Goal: Transaction & Acquisition: Purchase product/service

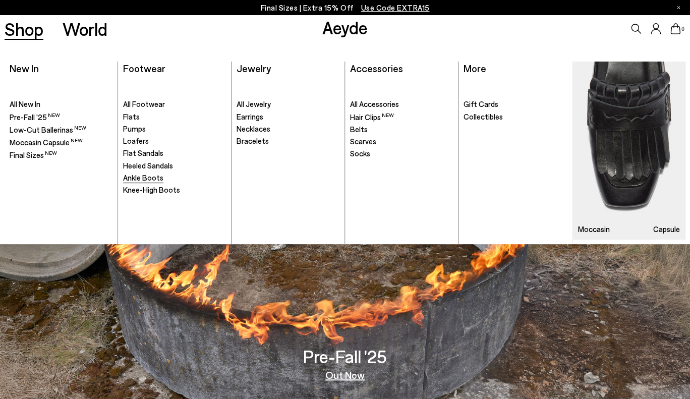
click at [149, 178] on span "Ankle Boots" at bounding box center [143, 177] width 40 height 9
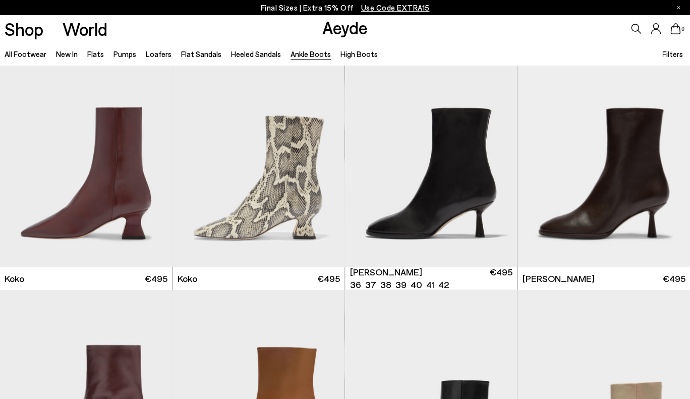
scroll to position [514, 0]
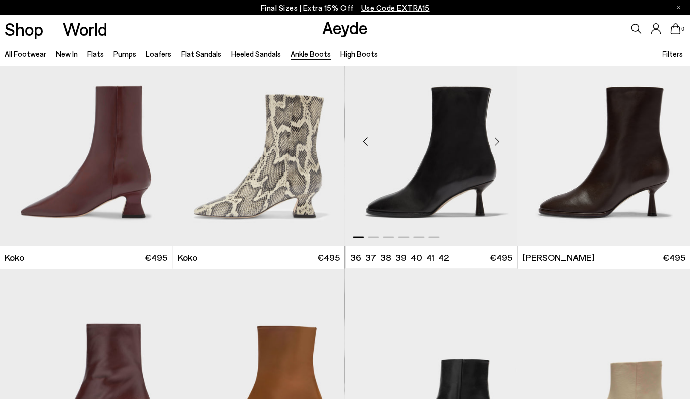
click at [499, 141] on div "Next slide" at bounding box center [496, 141] width 30 height 30
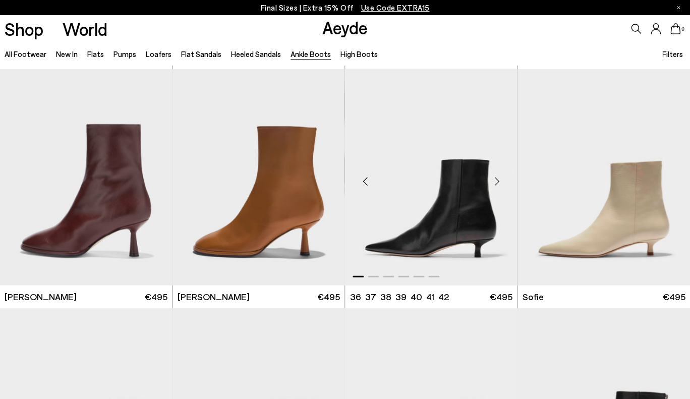
scroll to position [707, 0]
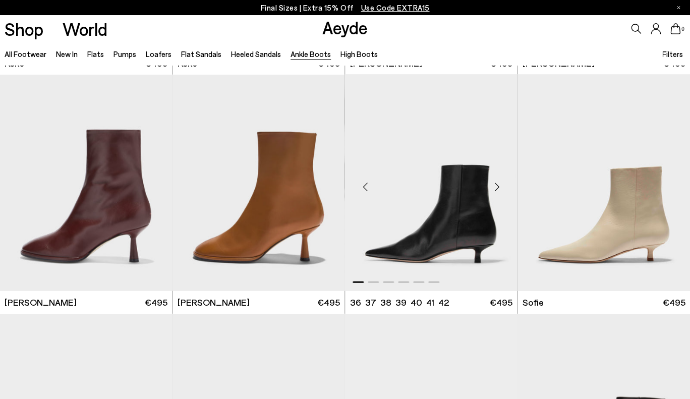
click at [496, 187] on div "Next slide" at bounding box center [496, 186] width 30 height 30
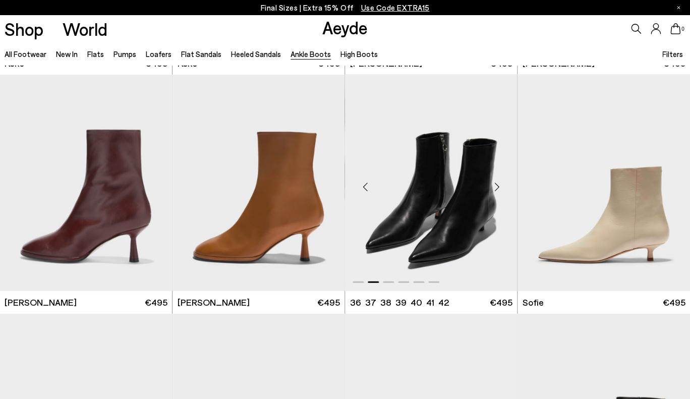
click at [496, 187] on div "Next slide" at bounding box center [496, 186] width 30 height 30
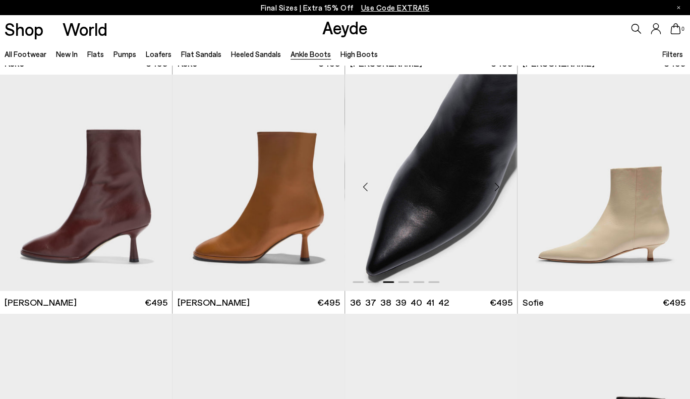
click at [496, 187] on div "Next slide" at bounding box center [496, 186] width 30 height 30
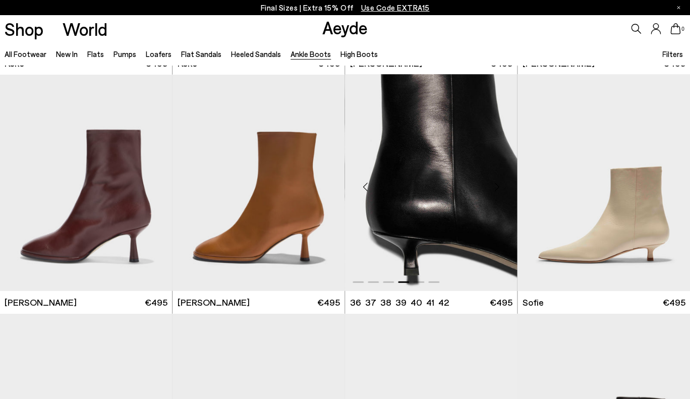
click at [496, 187] on div "Next slide" at bounding box center [496, 186] width 30 height 30
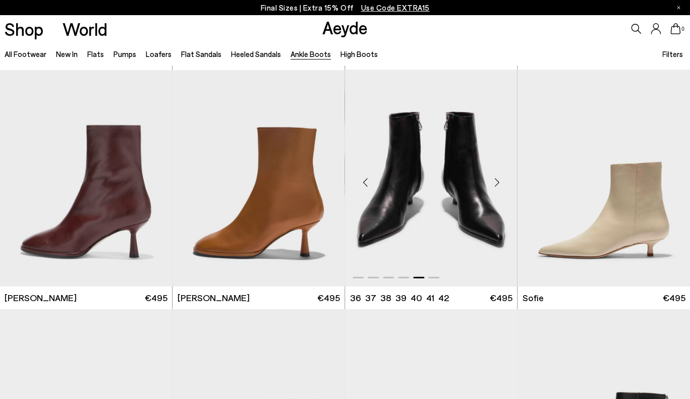
scroll to position [714, 0]
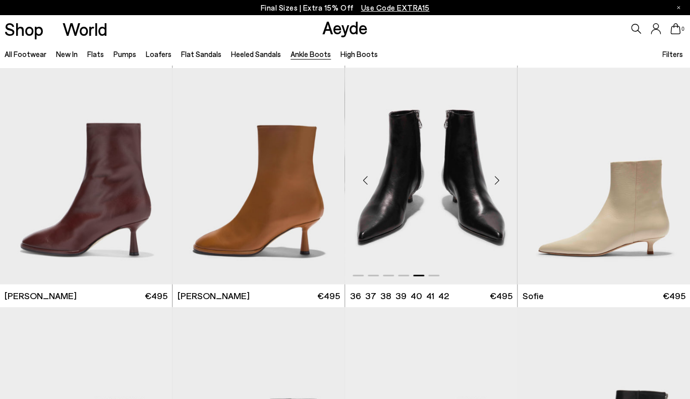
click at [496, 174] on div "Next slide" at bounding box center [496, 180] width 30 height 30
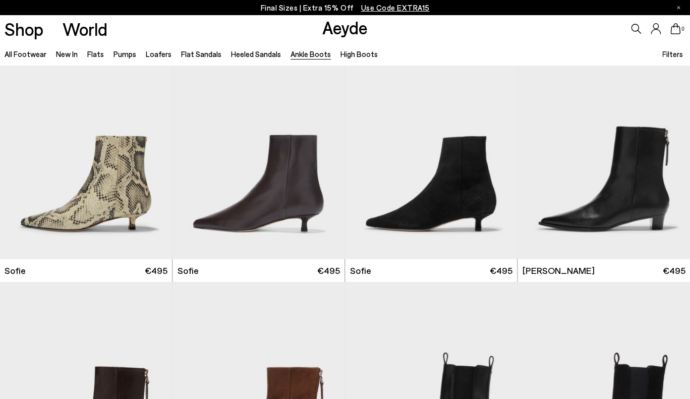
scroll to position [978, 0]
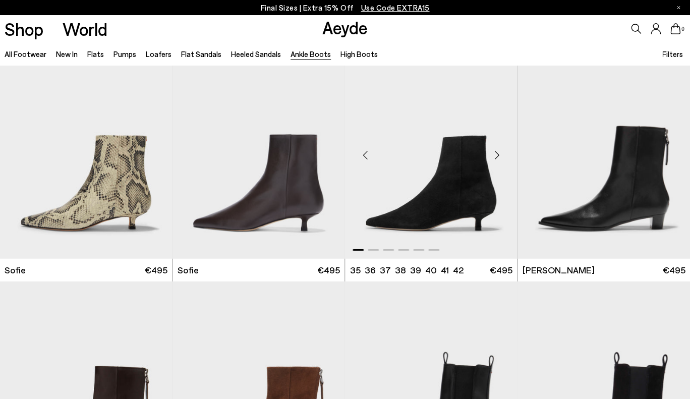
click at [494, 151] on div "Next slide" at bounding box center [496, 155] width 30 height 30
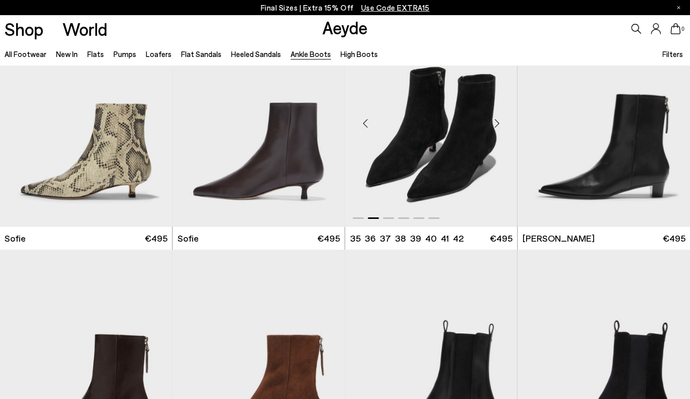
scroll to position [973, 0]
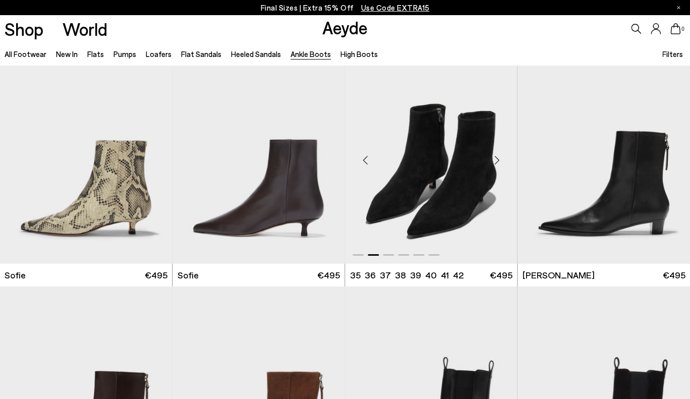
click at [496, 158] on div "Next slide" at bounding box center [496, 160] width 30 height 30
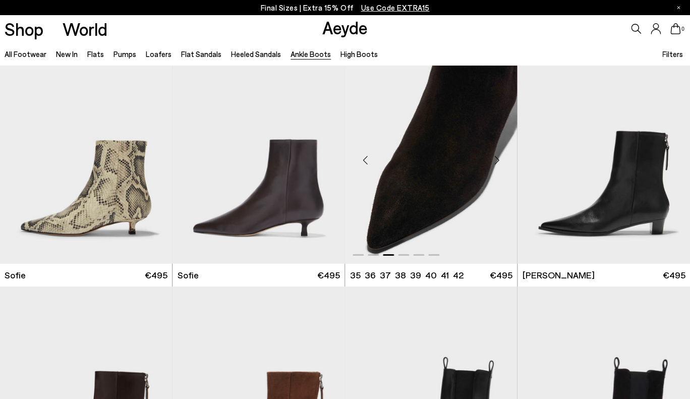
click at [496, 158] on div "Next slide" at bounding box center [496, 160] width 30 height 30
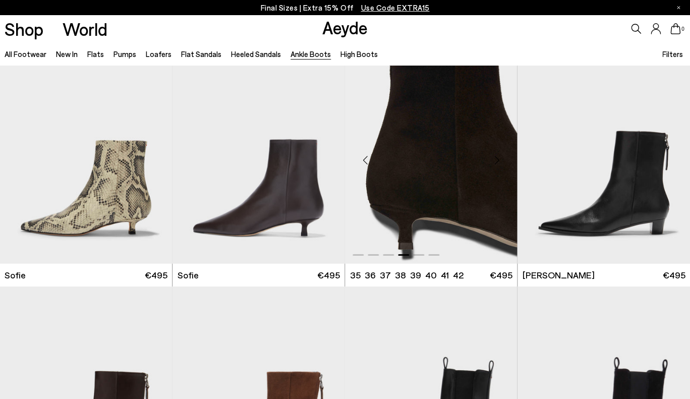
click at [496, 158] on div "Next slide" at bounding box center [496, 160] width 30 height 30
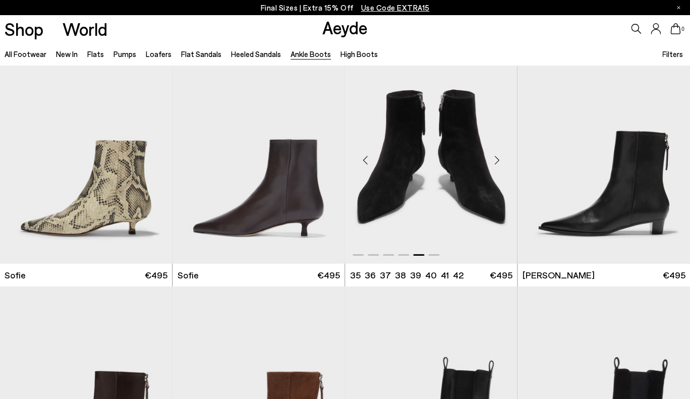
click at [496, 158] on div "Next slide" at bounding box center [496, 160] width 30 height 30
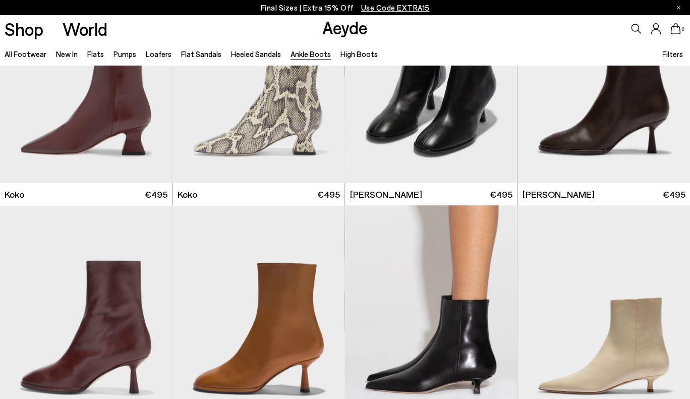
scroll to position [0, 0]
